Goal: Transaction & Acquisition: Purchase product/service

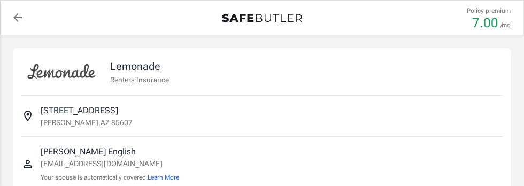
select select "15000"
select select "500"
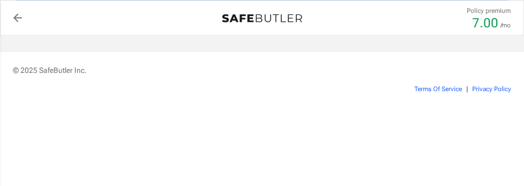
scroll to position [969, 0]
click at [381, 22] on button "Proceed to Payment" at bounding box center [262, 9] width 499 height 26
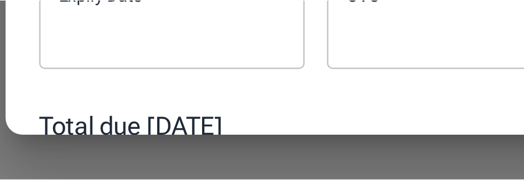
scroll to position [989, 0]
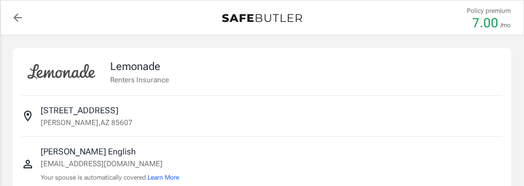
select select "15000"
select select "500"
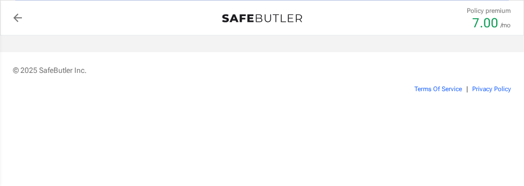
scroll to position [302, 0]
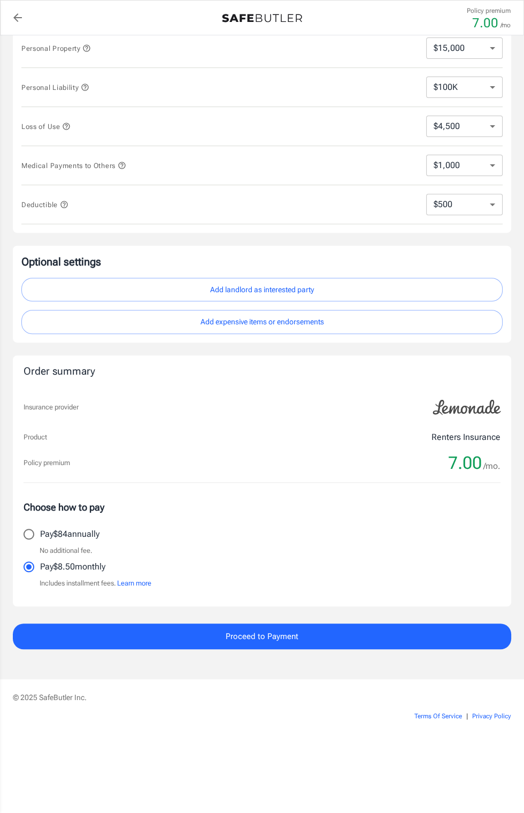
click at [260, 186] on div "Policy premium 7.00 /mo." at bounding box center [262, 462] width 477 height 21
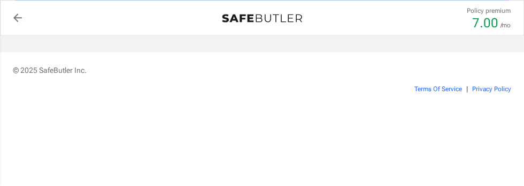
scroll to position [1017, 0]
click at [412, 22] on button "Proceed to Payment" at bounding box center [262, 9] width 499 height 26
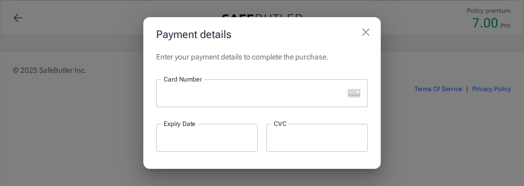
click at [285, 107] on div at bounding box center [249, 93] width 187 height 28
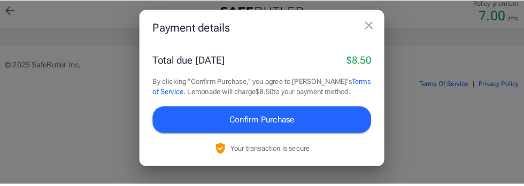
scroll to position [1018, 0]
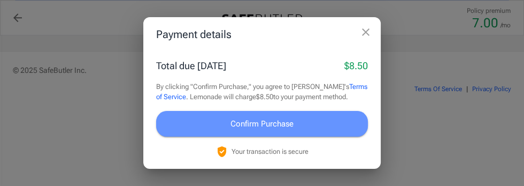
click at [294, 131] on span "Confirm Purchase" at bounding box center [262, 124] width 63 height 14
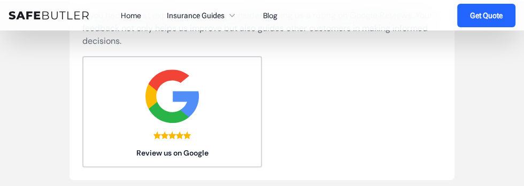
scroll to position [377, 0]
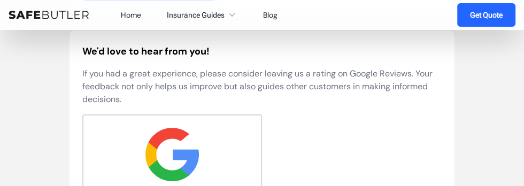
scroll to position [299, 0]
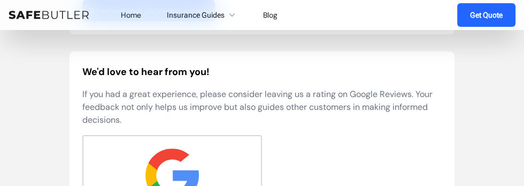
click at [215, 21] on link "Download your policy documents" at bounding box center [148, 10] width 133 height 21
